Goal: Find specific page/section: Find specific page/section

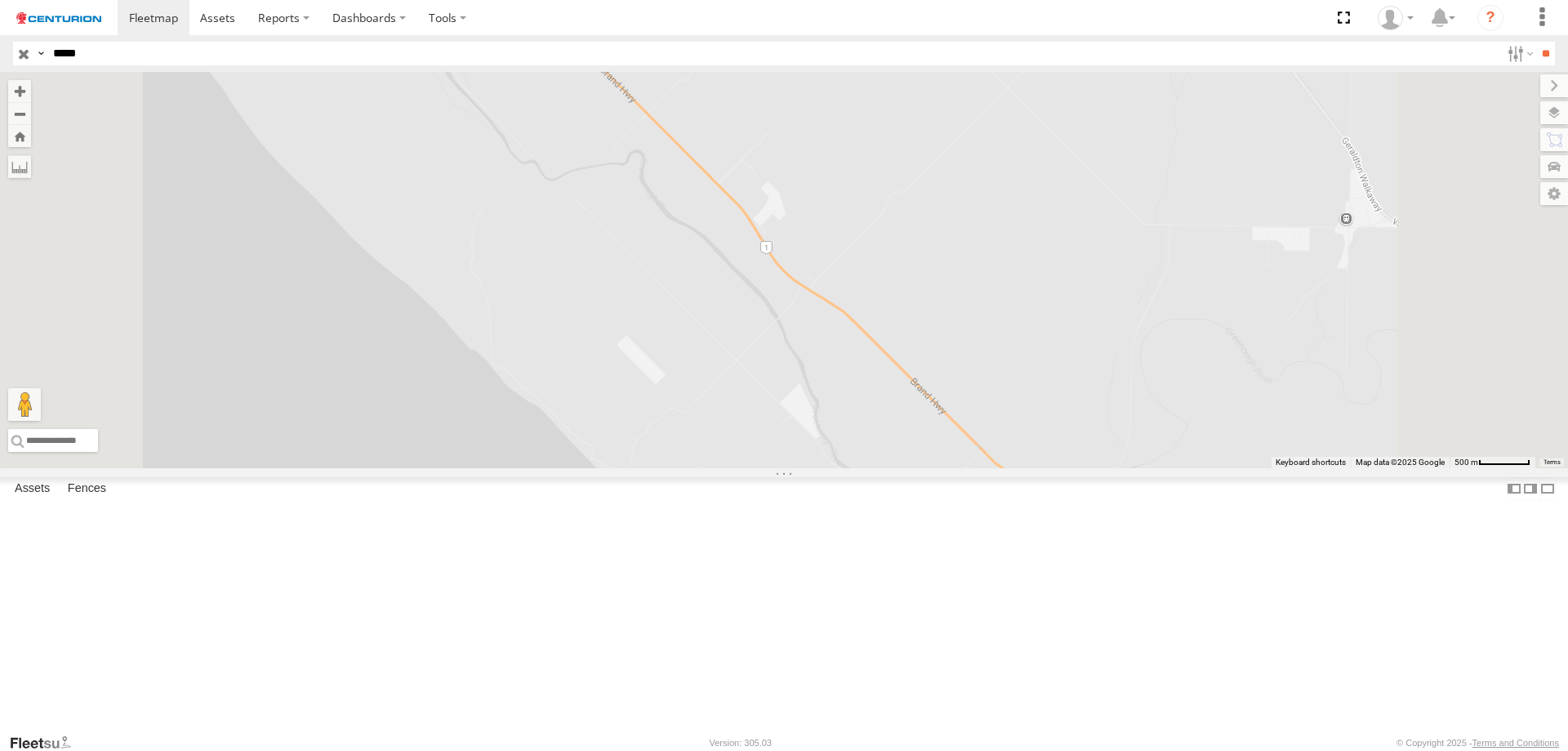
click at [0, 0] on div "PM812" at bounding box center [0, 0] width 0 height 0
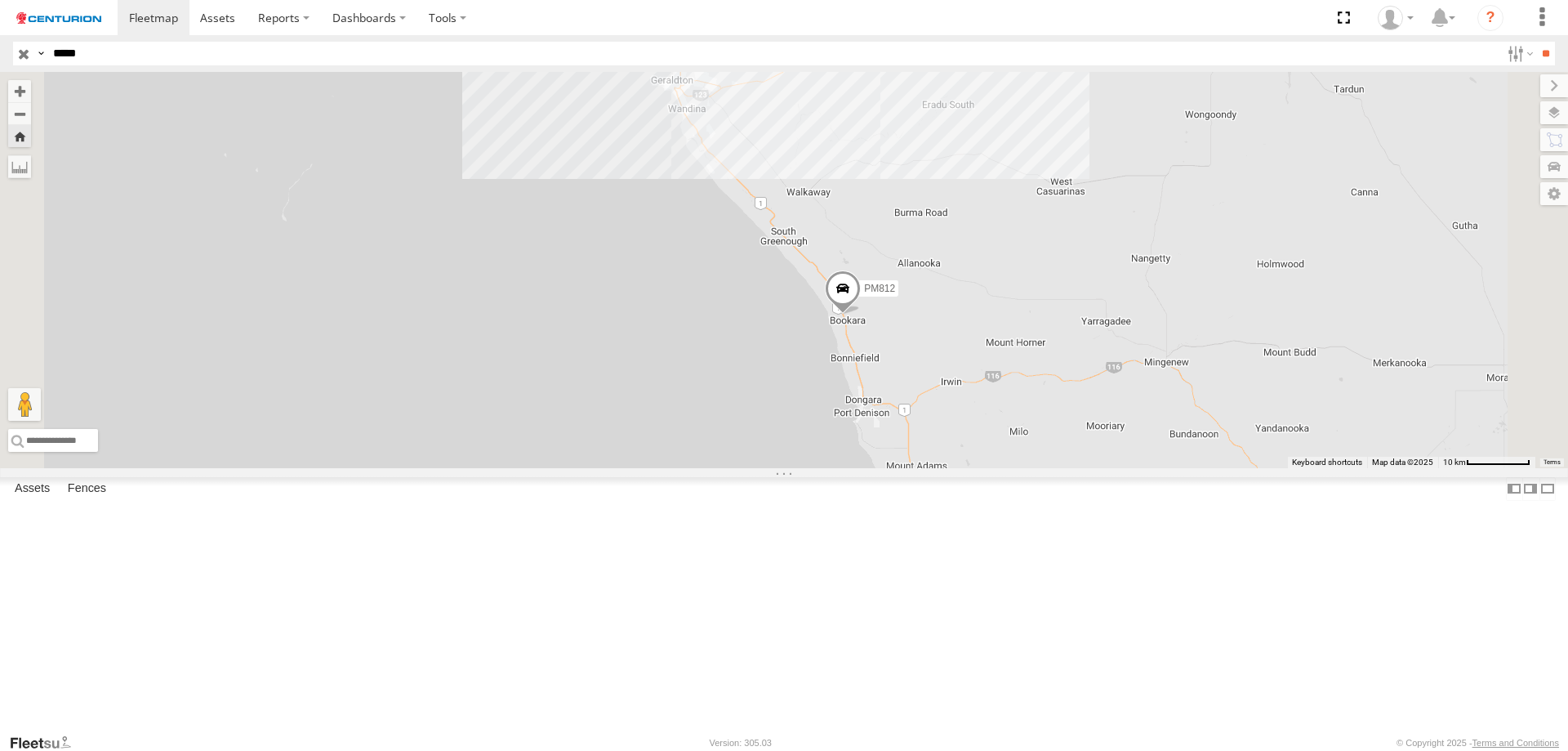
click at [895, 293] on span "PM812" at bounding box center [880, 288] width 31 height 11
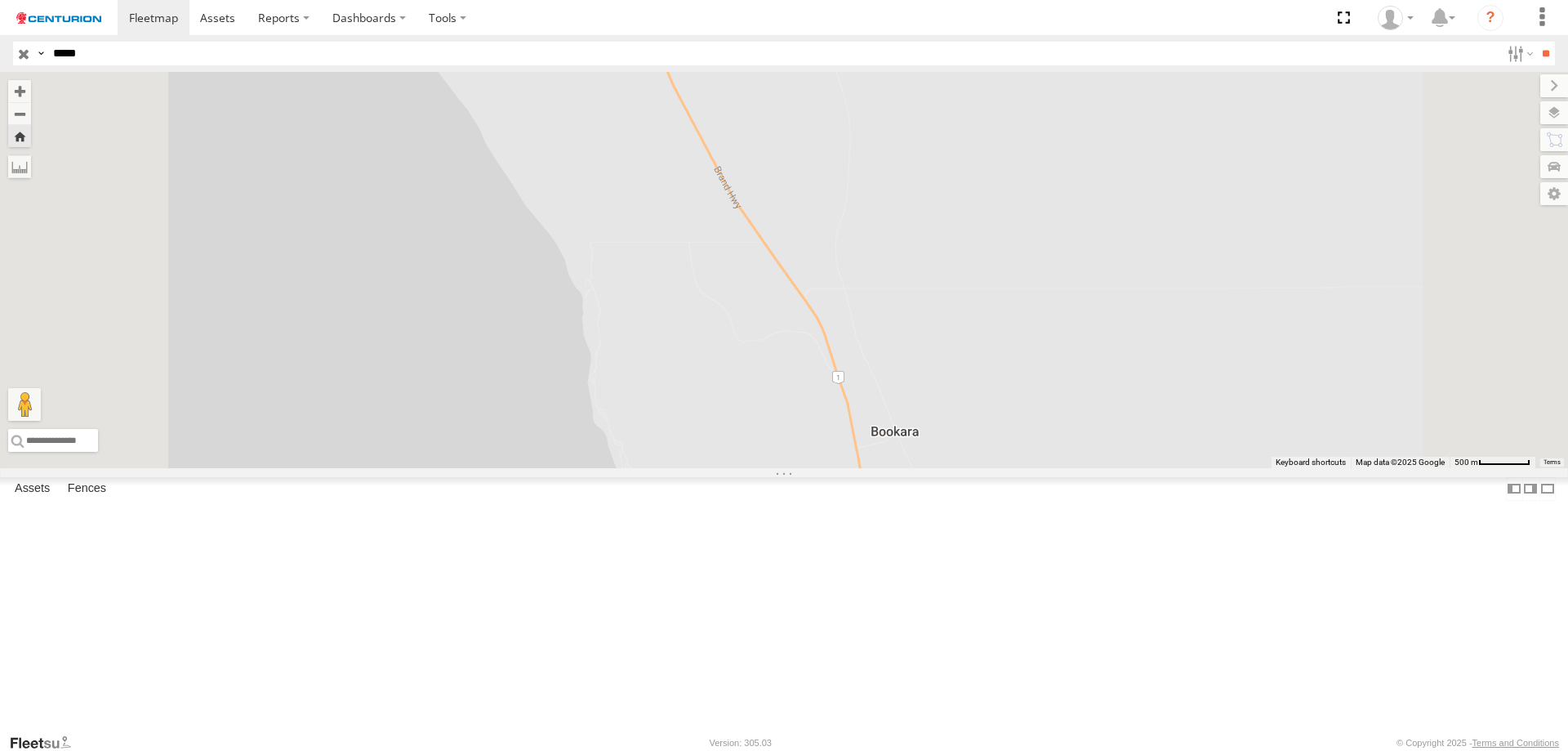
click at [118, 58] on input "*****" at bounding box center [773, 53] width 1454 height 24
type input "**"
click at [1536, 42] on input "**" at bounding box center [1545, 53] width 19 height 24
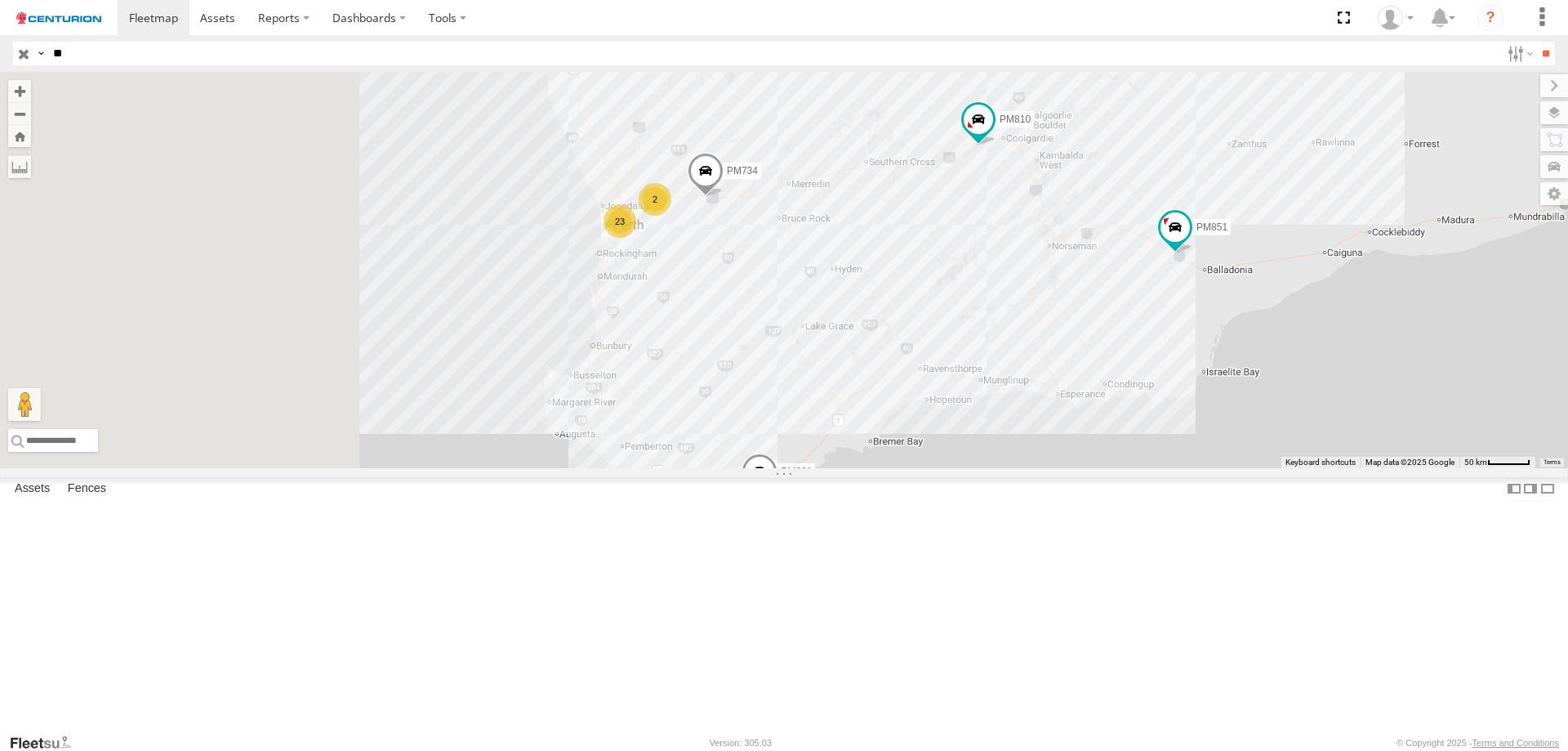
drag, startPoint x: 721, startPoint y: 587, endPoint x: 1011, endPoint y: 414, distance: 337.7
click at [997, 423] on div "PM810 PM752 PM850 PM722 PM732 PM812 PM821 PM726 PM851 PM815 23 2 PM734" at bounding box center [784, 270] width 1568 height 396
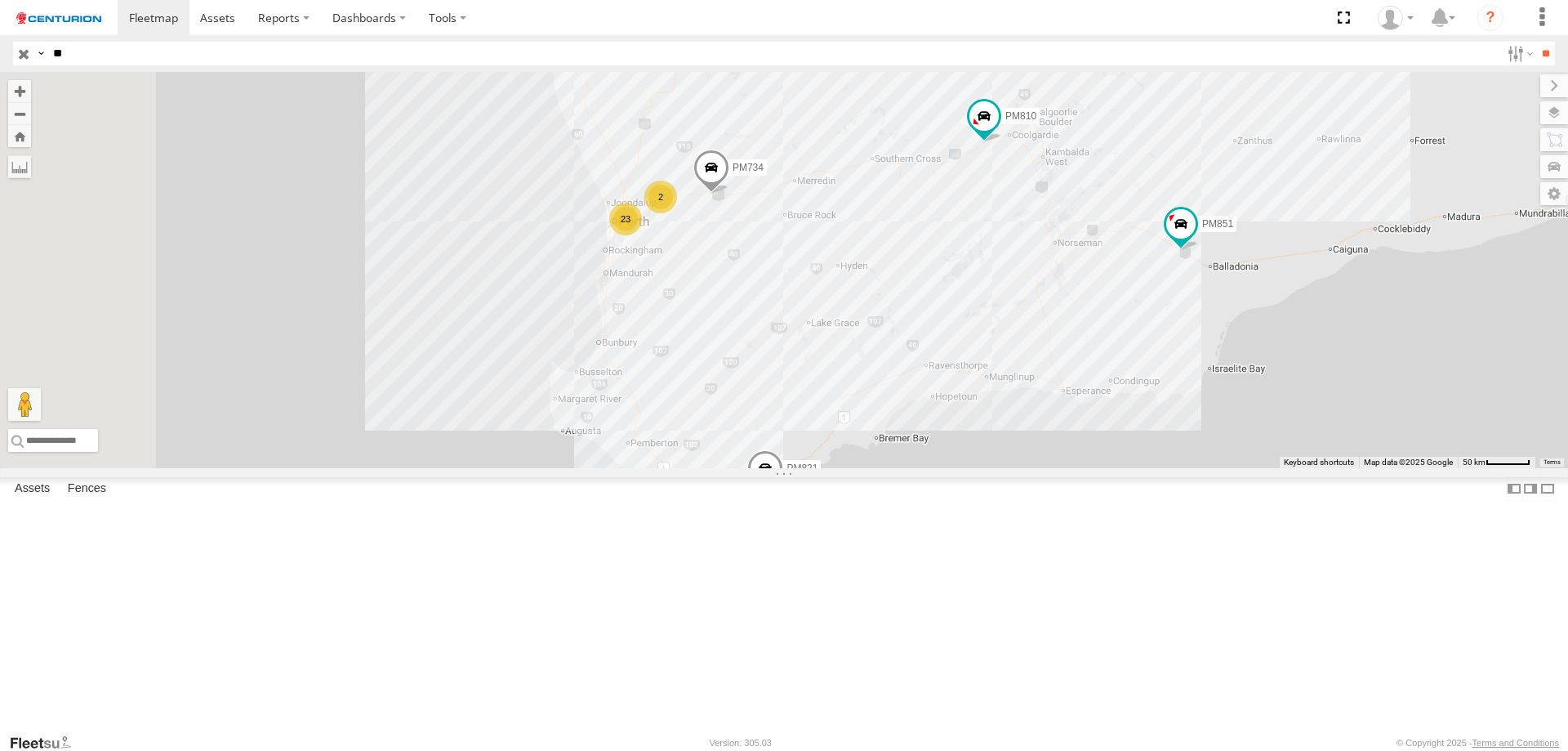
click at [764, 173] on span "PM734" at bounding box center [748, 168] width 31 height 11
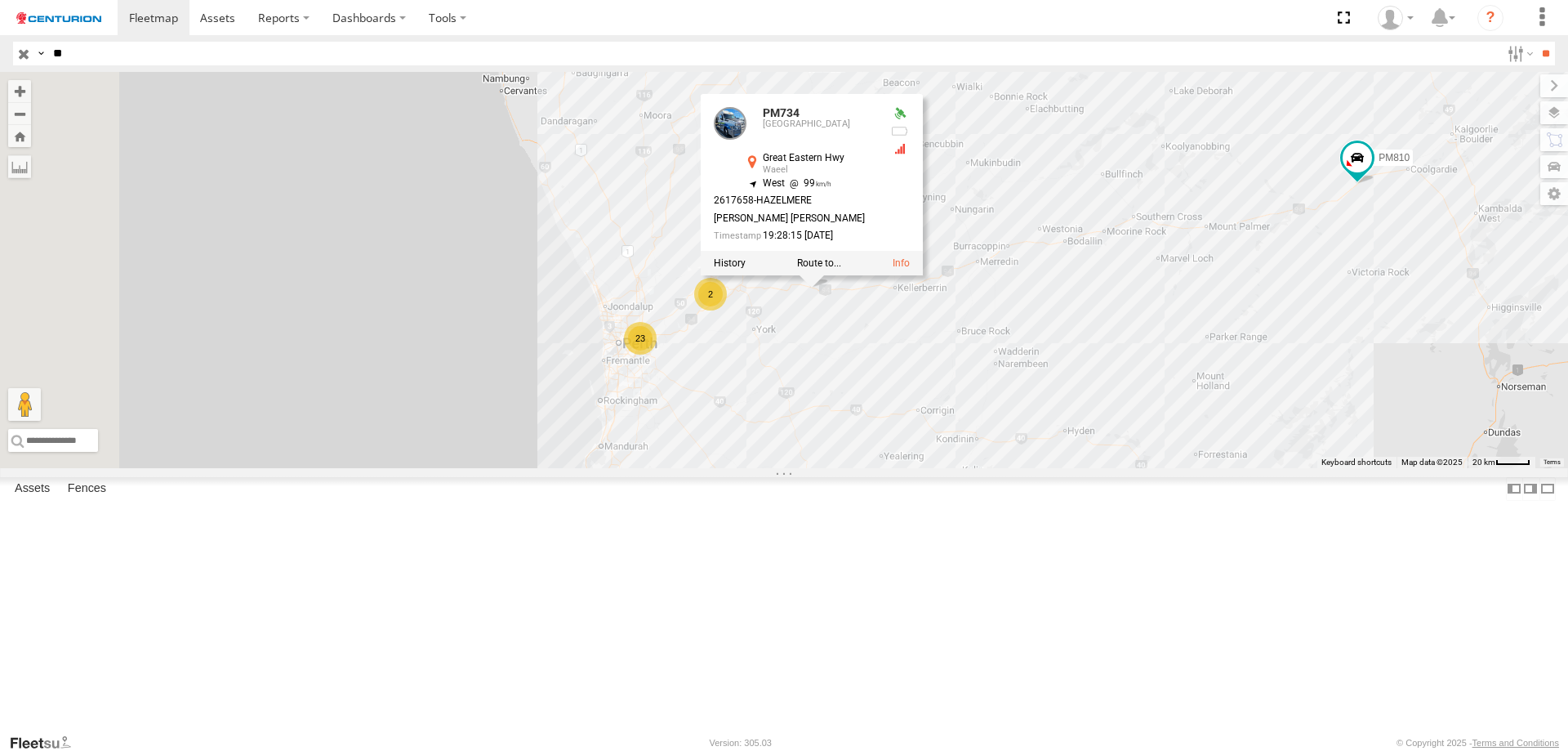
drag, startPoint x: 894, startPoint y: 345, endPoint x: 957, endPoint y: 479, distance: 148.1
click at [957, 468] on div "PM810 PM752 PM850 PM722 PM732 PM812 PM821 PM726 PM851 PM815 PM734 PM734 [GEOGRA…" at bounding box center [784, 270] width 1568 height 396
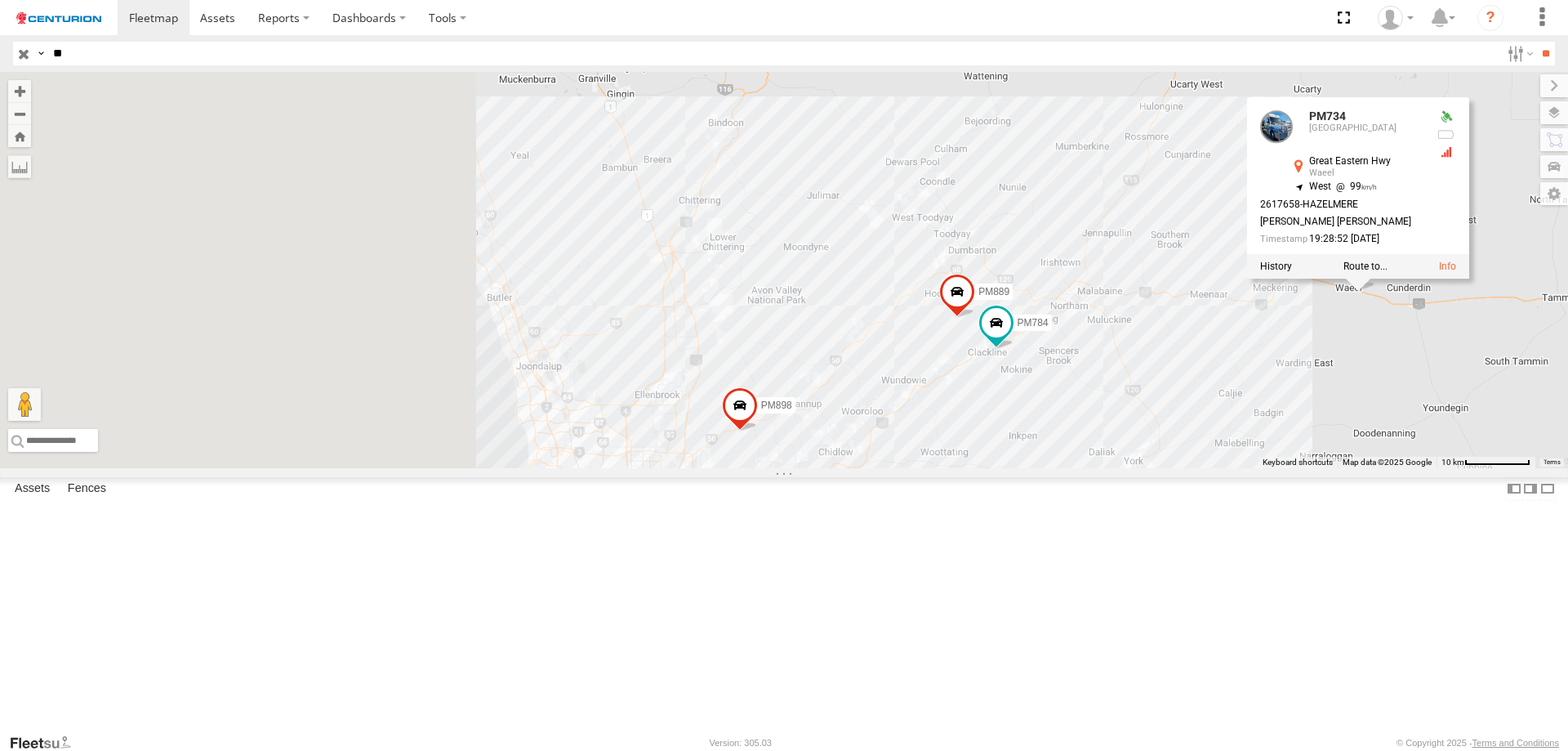
drag, startPoint x: 1004, startPoint y: 529, endPoint x: 1078, endPoint y: 528, distance: 74.0
click at [1078, 468] on div "PM810 PM752 PM850 PM722 PM732 PM812 PM821 PM726 PM851 PM815 PM734 PM734 [GEOGRA…" at bounding box center [784, 270] width 1568 height 396
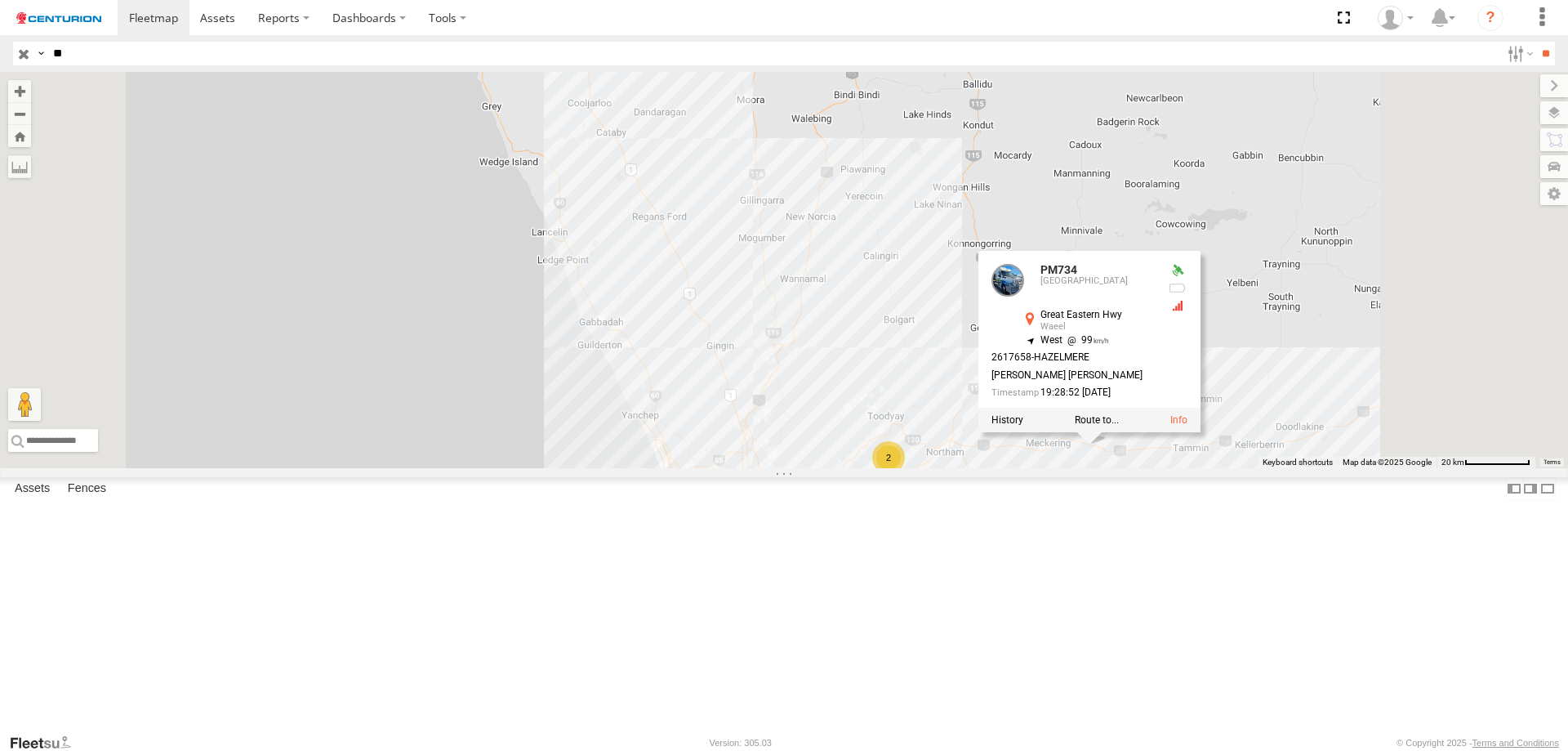
drag, startPoint x: 989, startPoint y: 313, endPoint x: 961, endPoint y: 387, distance: 79.1
click at [961, 387] on div "PM810 PM752 PM850 PM722 PM732 PM812 PM821 PM726 PM851 PM815 PM734 PM734 [GEOGRA…" at bounding box center [784, 270] width 1568 height 396
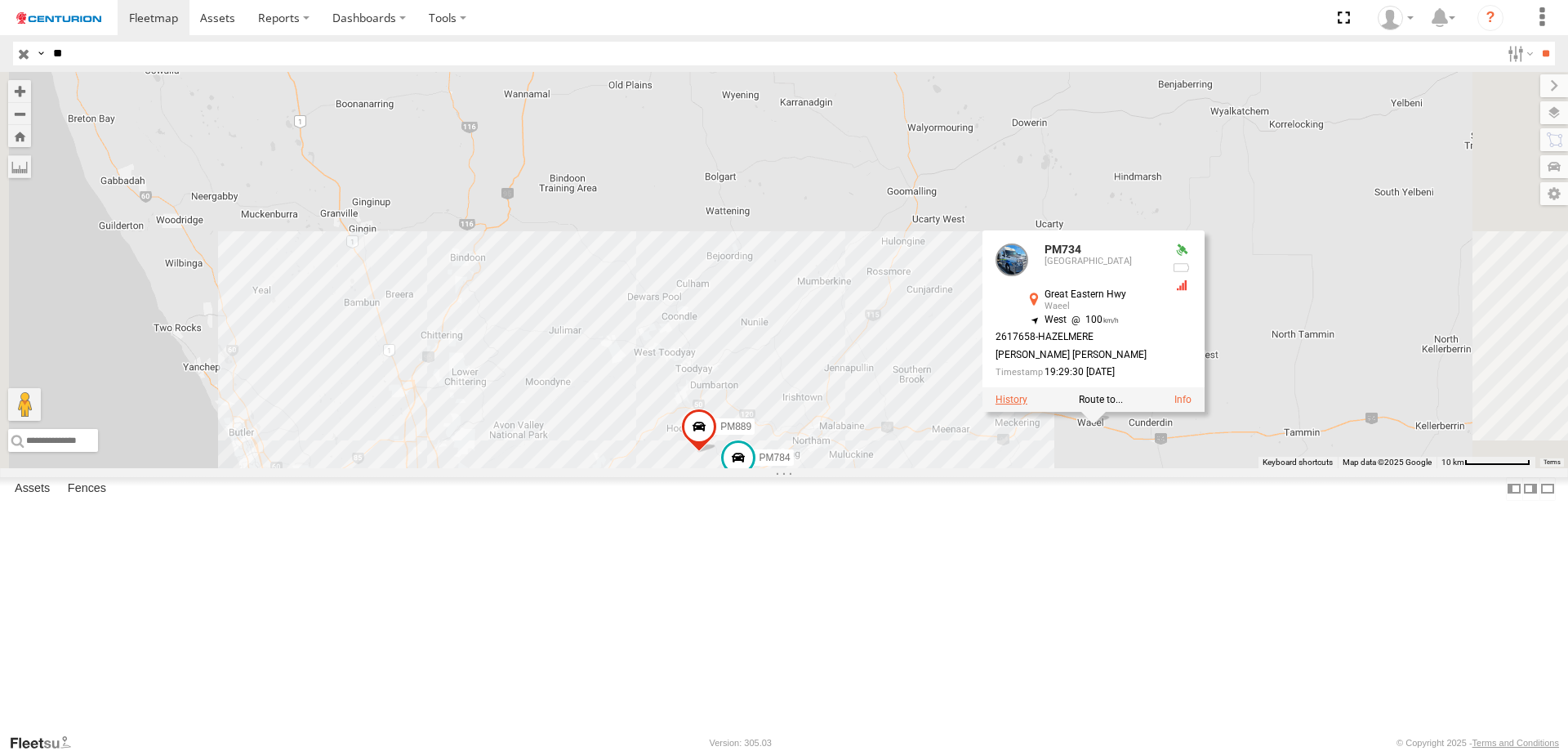
click at [1027, 405] on label at bounding box center [1011, 400] width 32 height 11
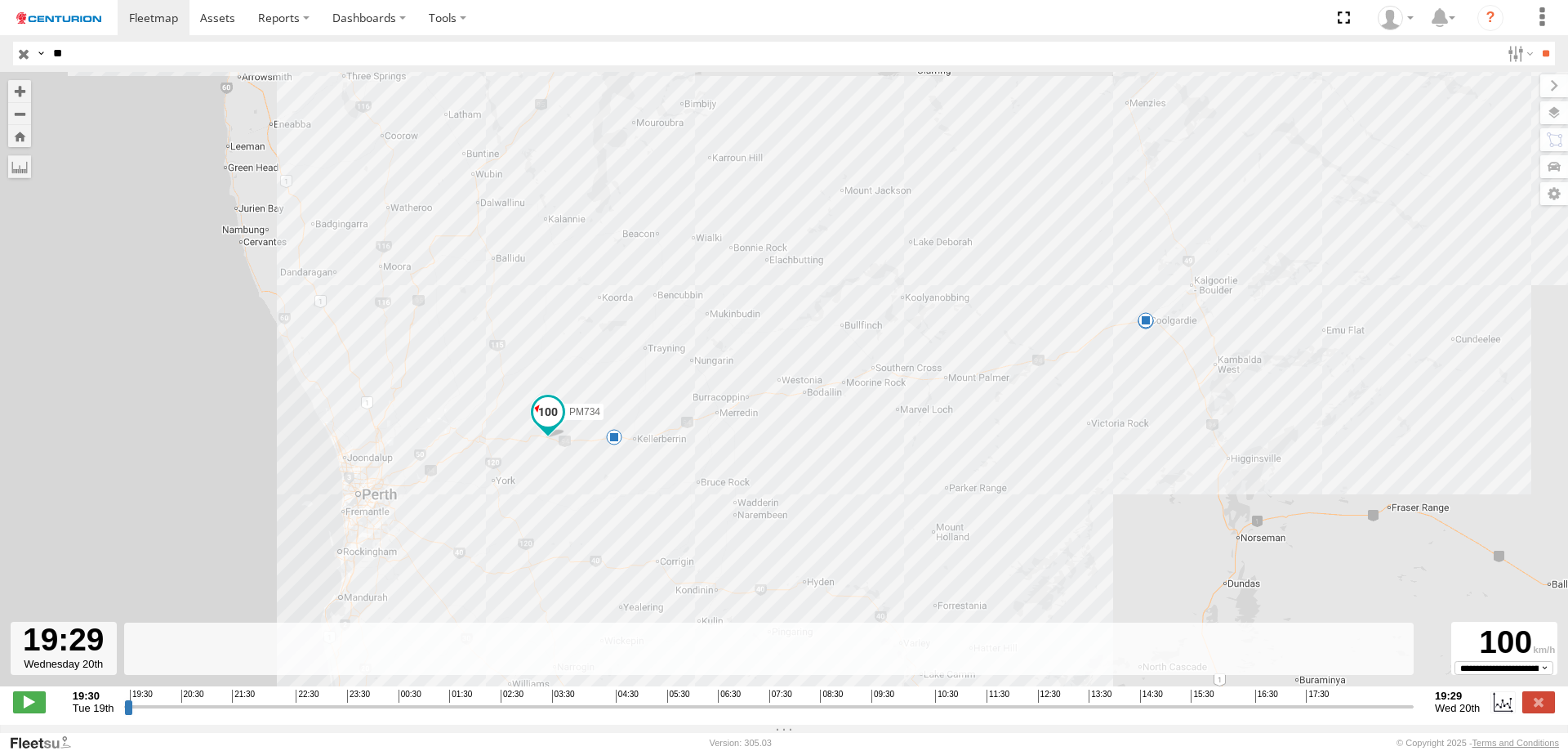
drag, startPoint x: 129, startPoint y: 719, endPoint x: 1548, endPoint y: 703, distance: 1419.1
type input "**********"
click at [1414, 703] on input "range" at bounding box center [768, 706] width 1290 height 16
click at [19, 57] on input "button" at bounding box center [24, 53] width 21 height 24
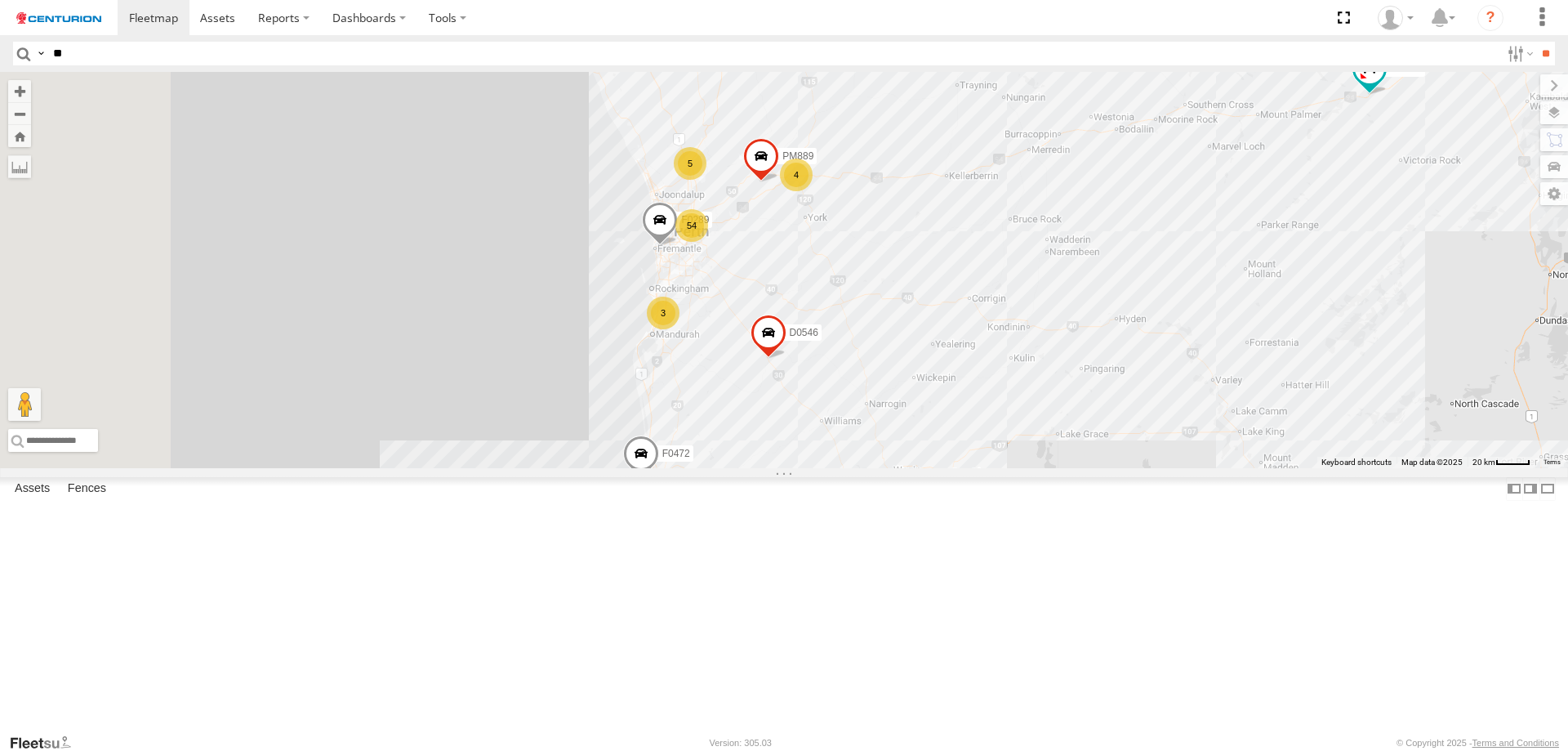
drag, startPoint x: 785, startPoint y: 492, endPoint x: 949, endPoint y: 356, distance: 213.1
click at [1079, 319] on div "PM810 F0509 F0472 F0485 TL283 Cage170 Cage194 MV283 TL340 MV291 Cage260 Cage010…" at bounding box center [784, 270] width 1568 height 396
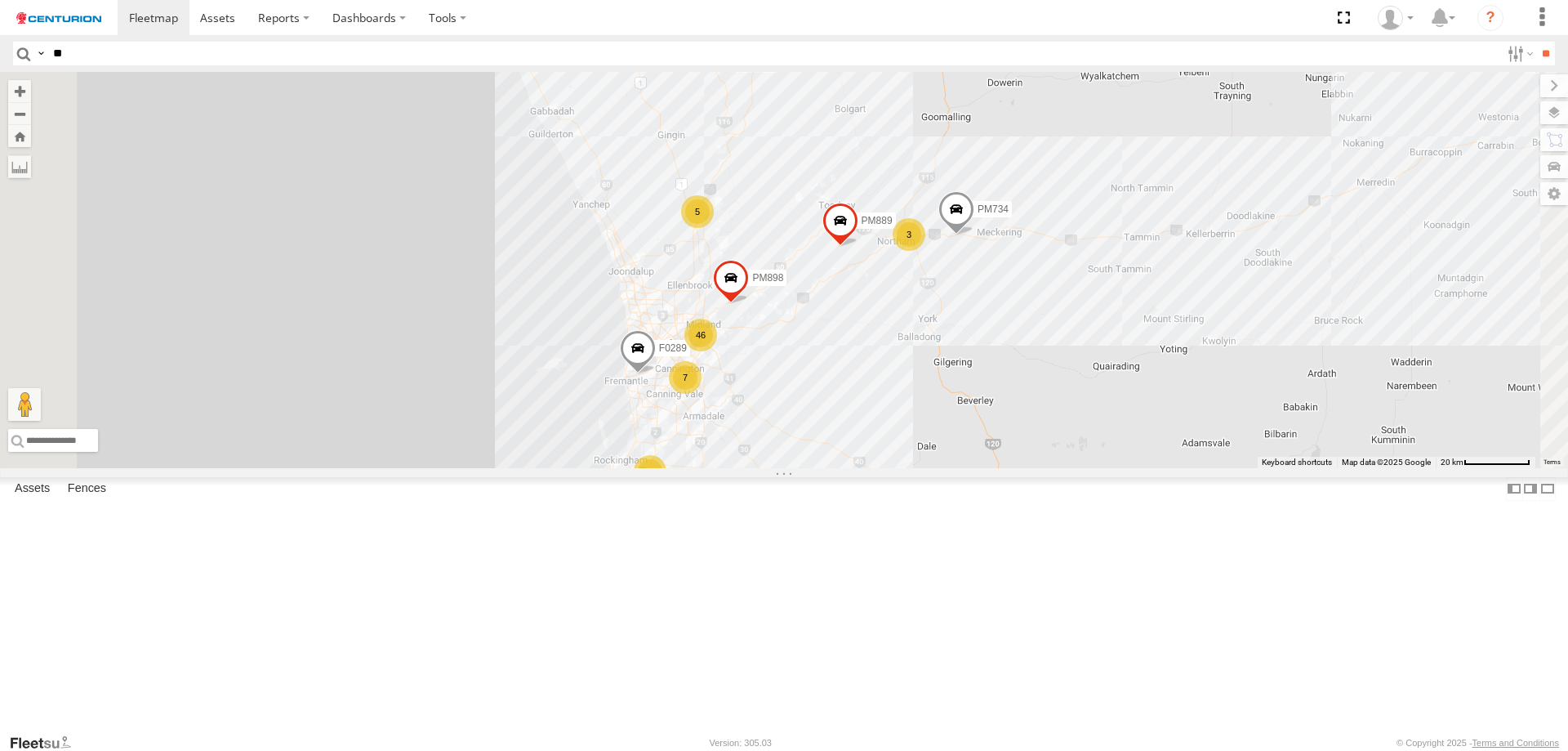
drag, startPoint x: 1109, startPoint y: 286, endPoint x: 1080, endPoint y: 490, distance: 206.1
click at [1080, 468] on div "PM810 F0509 F0472 F0485 TL283 Cage170 Cage194 MV283 TL340 MV291 Cage260 Cage010…" at bounding box center [784, 270] width 1568 height 396
